Goal: Task Accomplishment & Management: Manage account settings

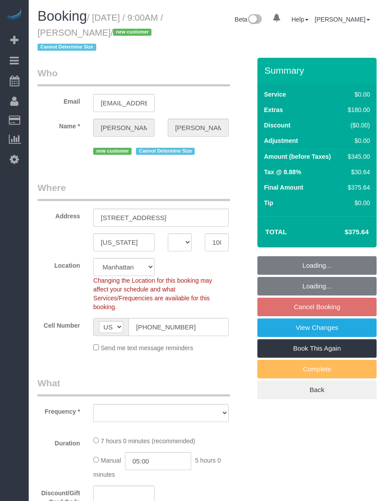
select select "NY"
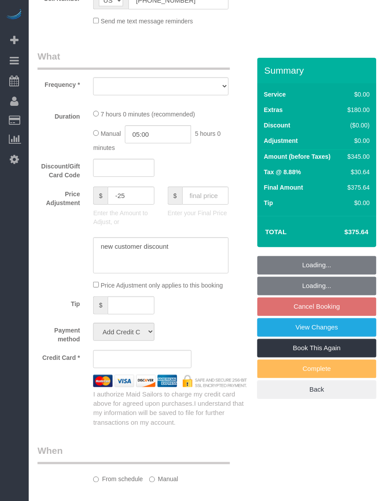
select select "object:891"
select select "string:stripe-pm_1S9Aal4VGloSiKo7Oi6t8wUH"
select select "number:57"
select select "number:72"
select select "number:15"
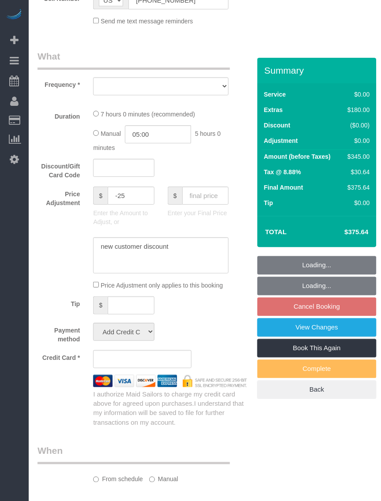
select select "number:5"
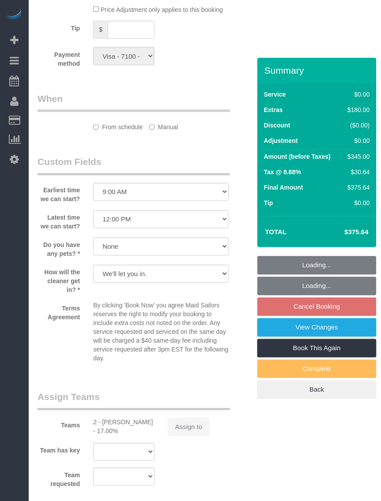
select select "spot2"
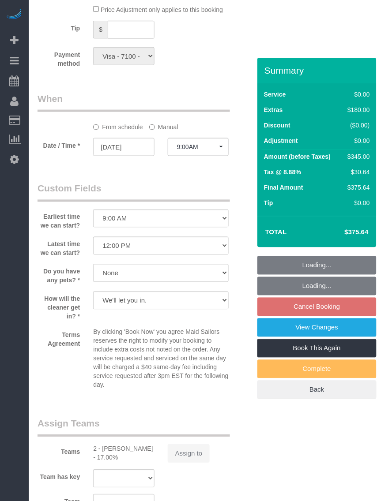
select select "object:972"
select select "2"
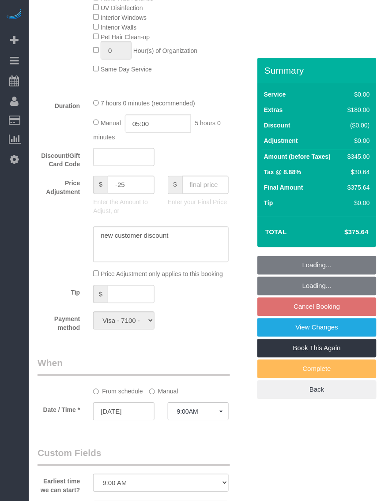
scroll to position [868, 0]
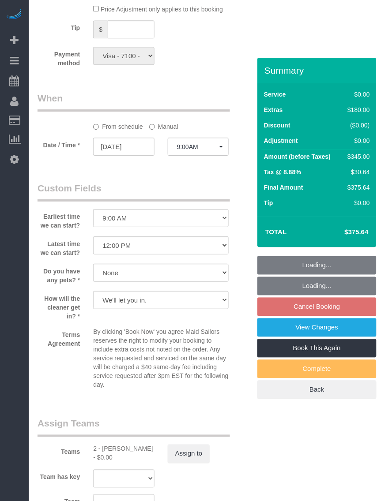
select select "2"
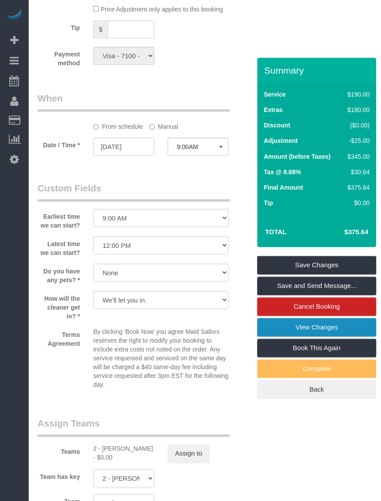
click at [299, 330] on link "View Changes" at bounding box center [316, 328] width 119 height 19
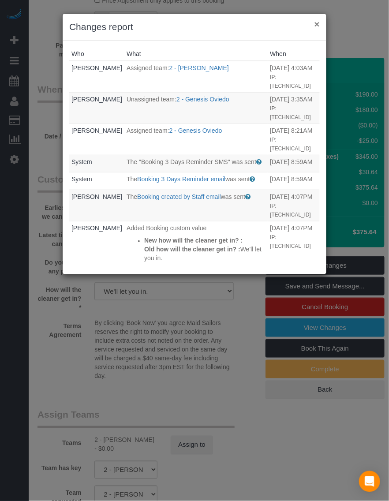
click at [319, 23] on button "×" at bounding box center [317, 23] width 5 height 9
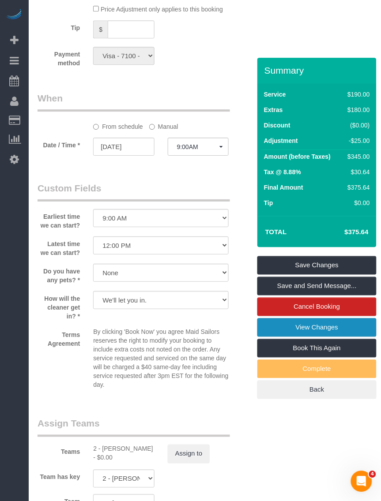
scroll to position [0, 0]
